Goal: Ask a question

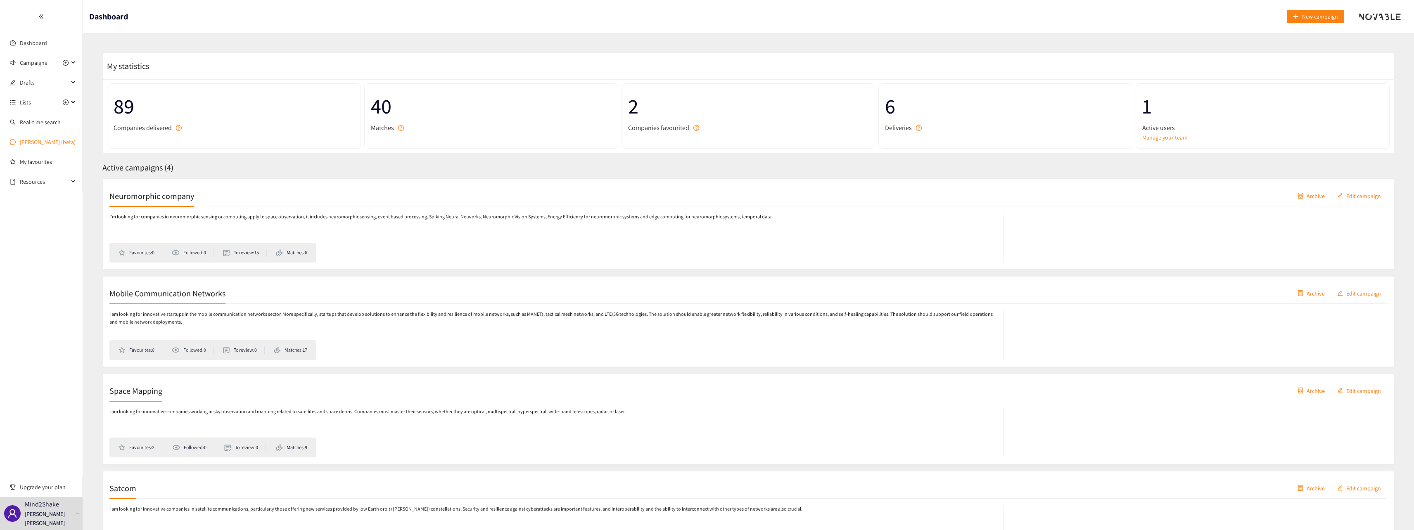
click at [26, 139] on link "[PERSON_NAME] (beta)" at bounding box center [48, 141] width 56 height 7
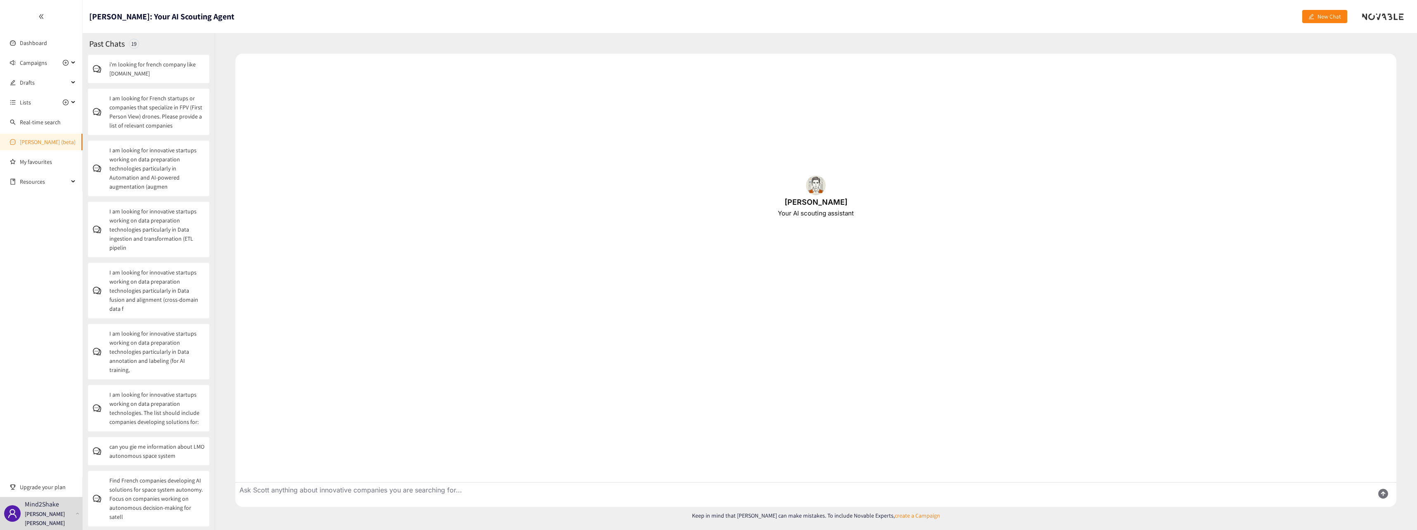
click at [161, 71] on p "i'm looking for french company like [DOMAIN_NAME]" at bounding box center [156, 69] width 95 height 18
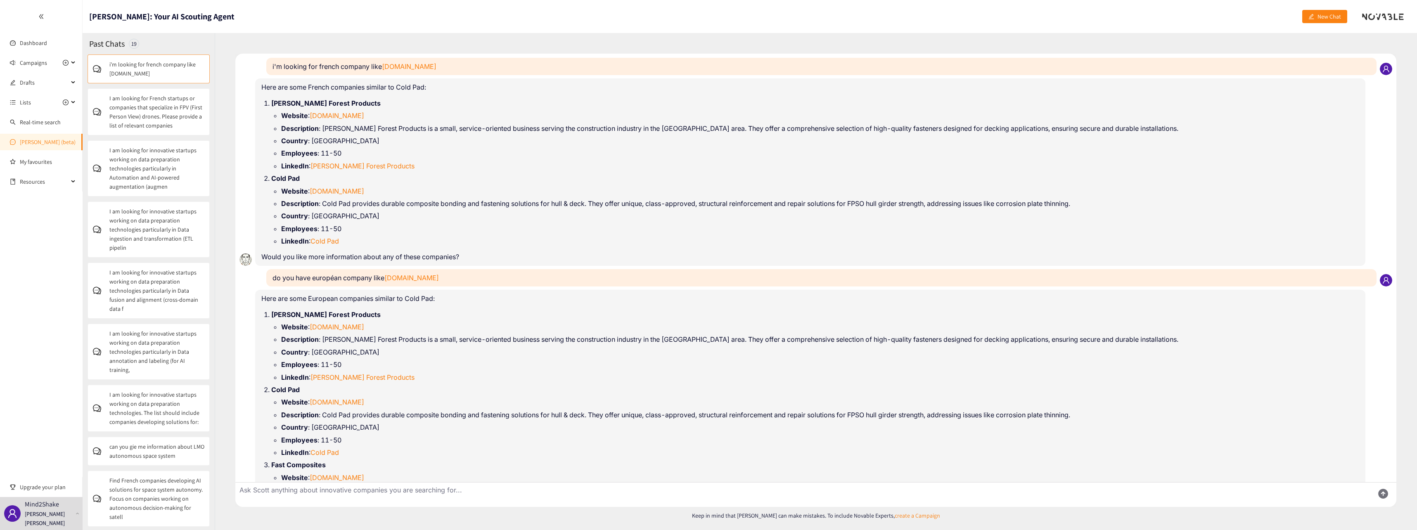
scroll to position [78, 0]
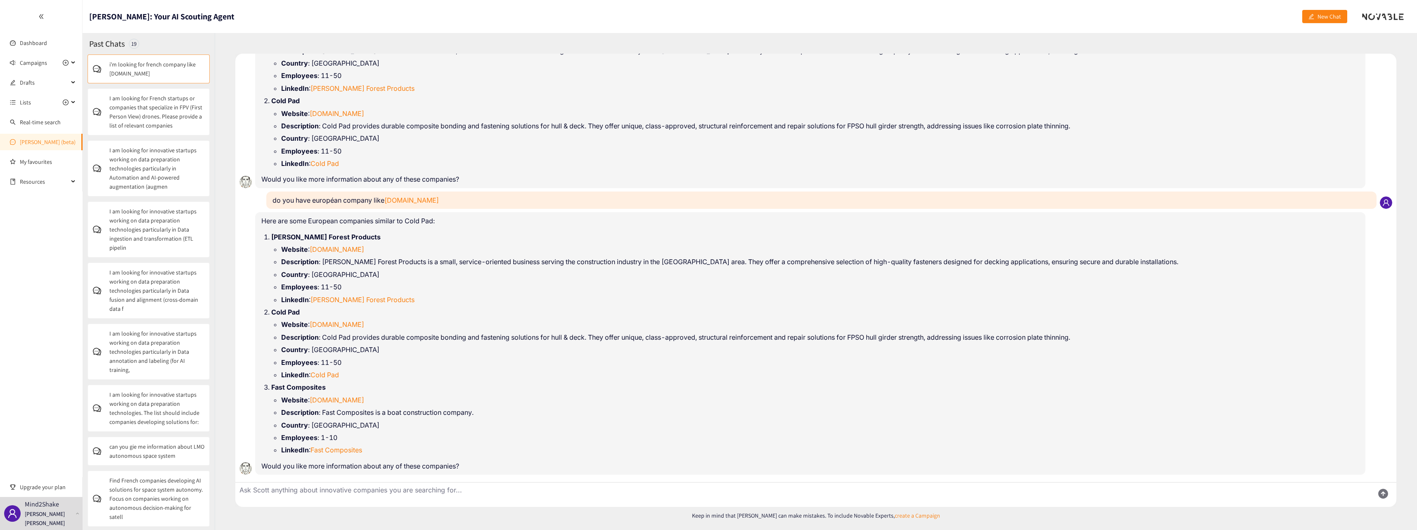
click at [41, 139] on link "[PERSON_NAME] (beta)" at bounding box center [48, 141] width 56 height 7
click at [1332, 18] on span "New Chat" at bounding box center [1330, 16] width 24 height 9
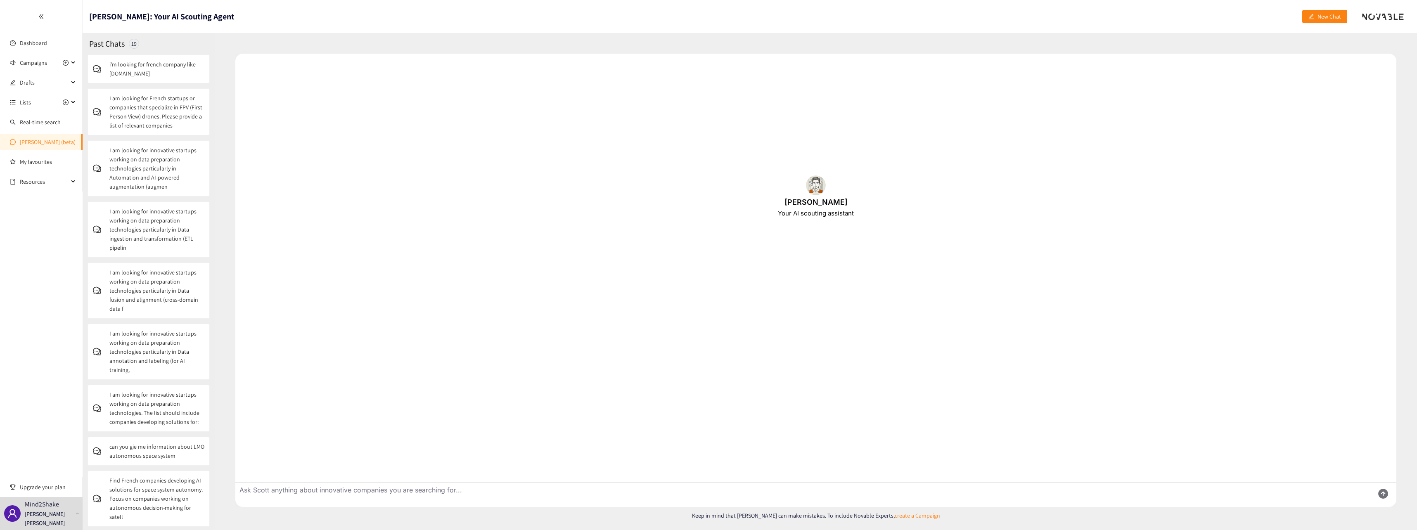
click at [482, 492] on textarea "Ask Scott anything about innovative companies you are searching for..." at bounding box center [801, 495] width 1132 height 24
type textarea "I'm looking for french company like"
